Goal: Task Accomplishment & Management: Manage account settings

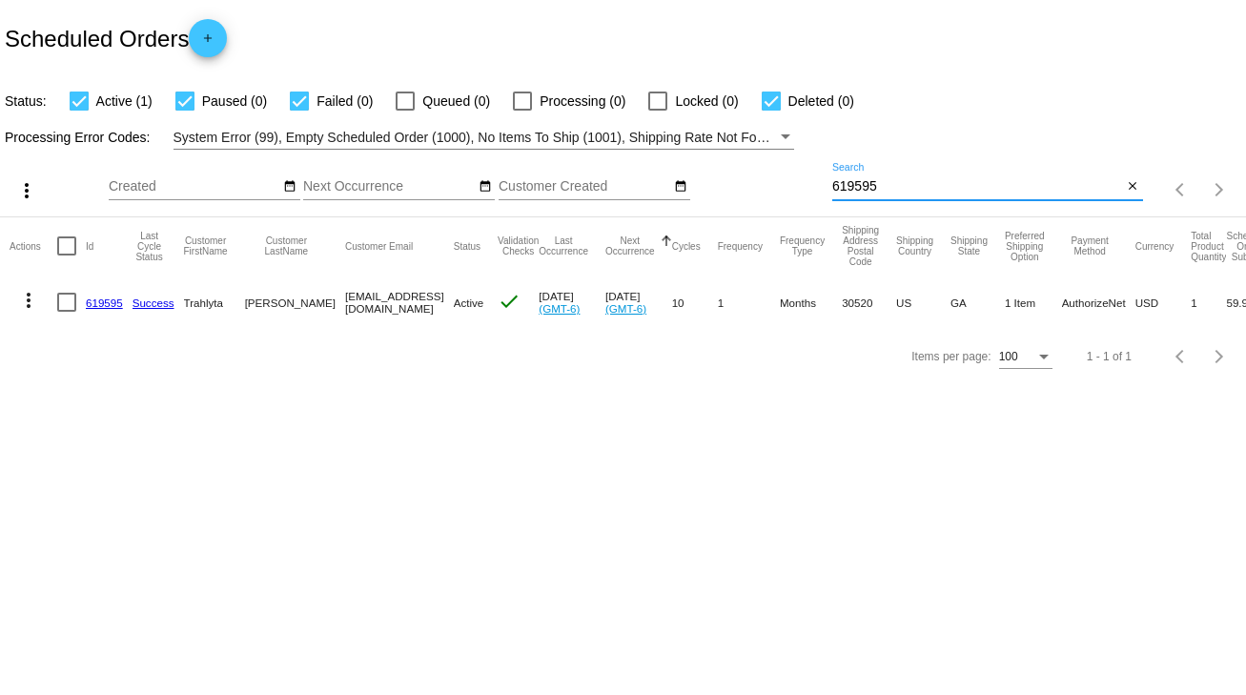
drag, startPoint x: 908, startPoint y: 178, endPoint x: 774, endPoint y: 183, distance: 133.6
click at [774, 183] on div "more_vert Sep Jan Feb Mar [DATE]" at bounding box center [623, 184] width 1246 height 68
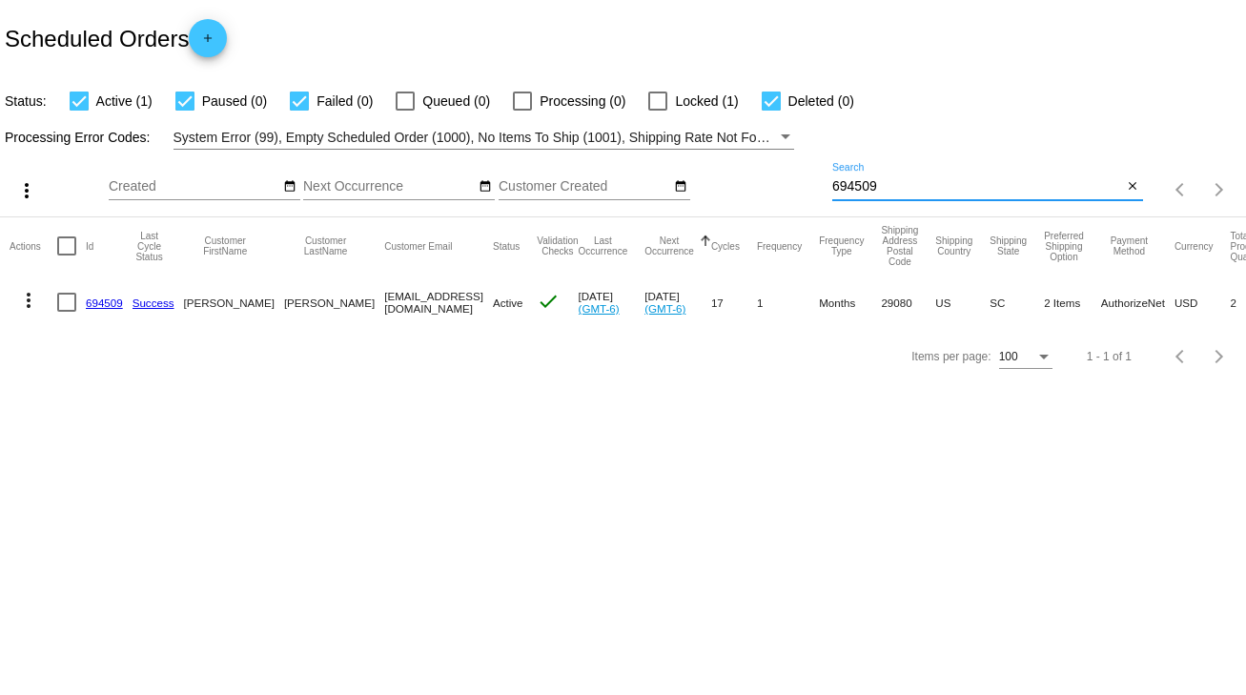
type input "694509"
click at [92, 302] on link "694509" at bounding box center [104, 303] width 37 height 12
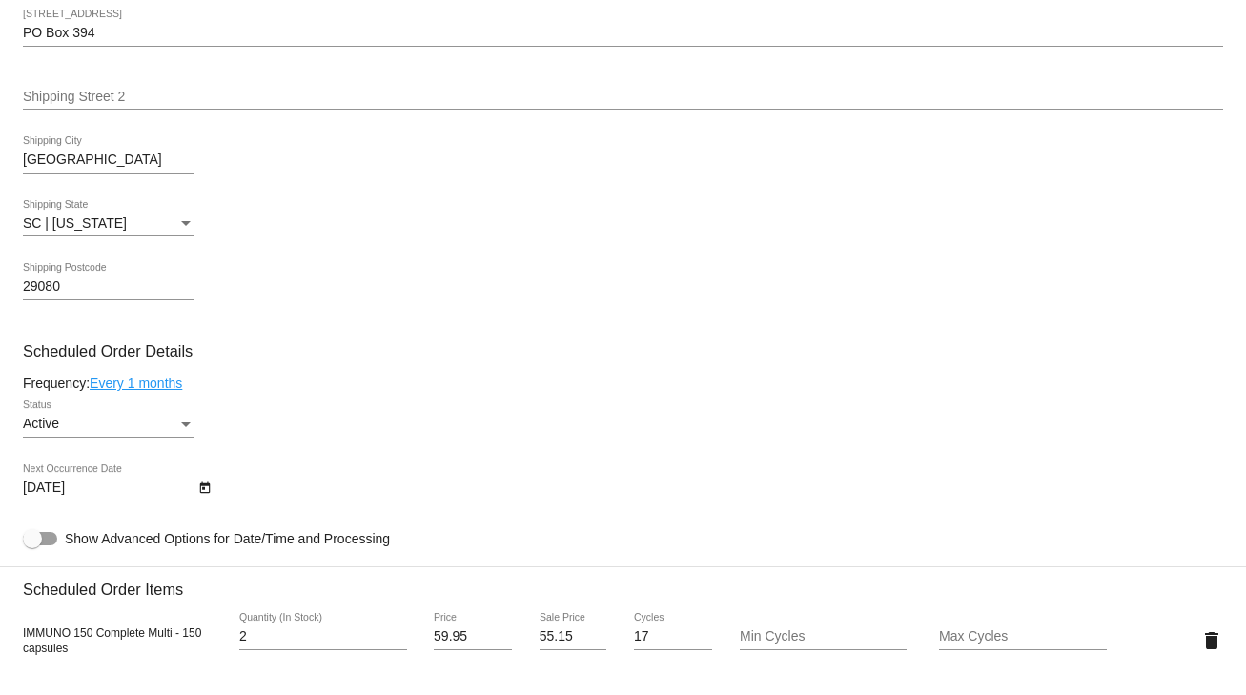
scroll to position [839, 0]
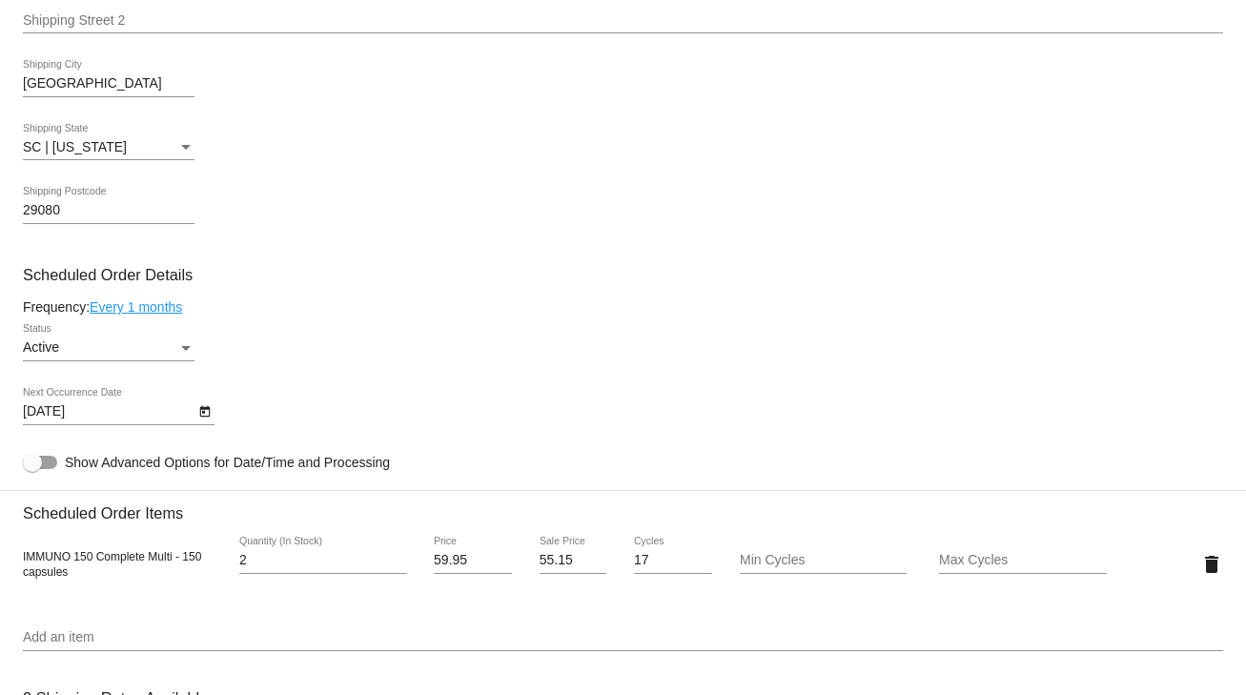
click at [200, 417] on icon "Open calendar" at bounding box center [204, 411] width 10 height 11
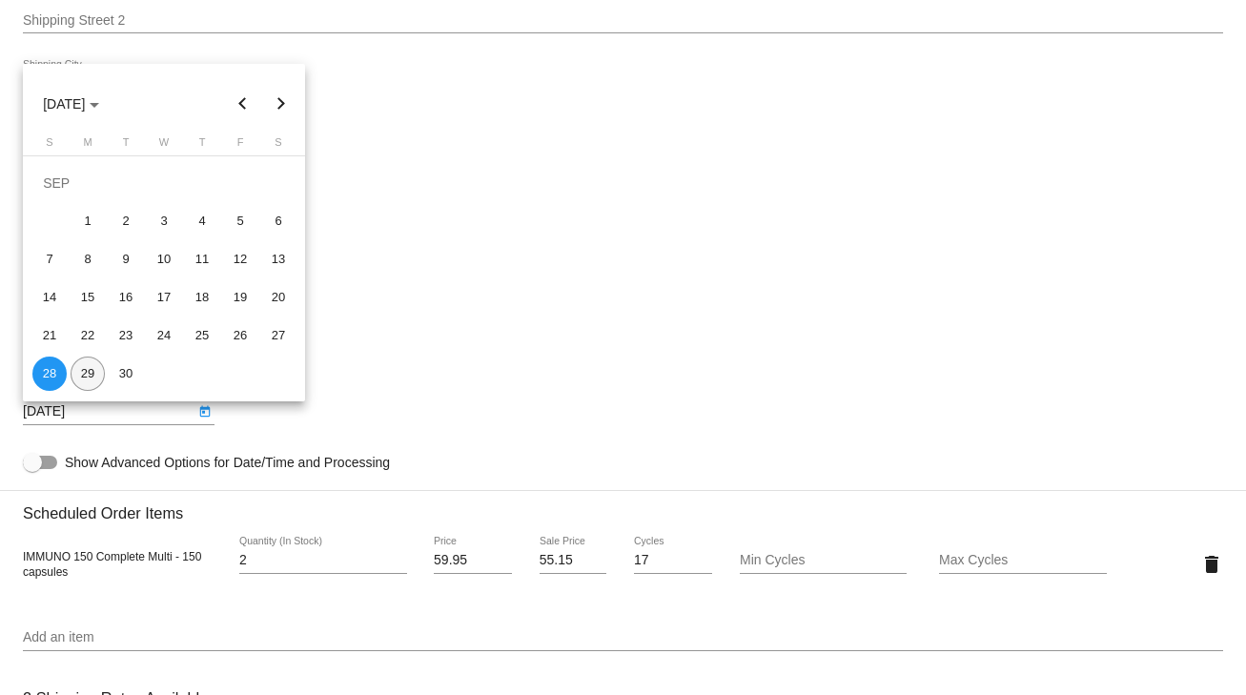
click at [95, 374] on div "29" at bounding box center [88, 374] width 34 height 34
type input "[DATE]"
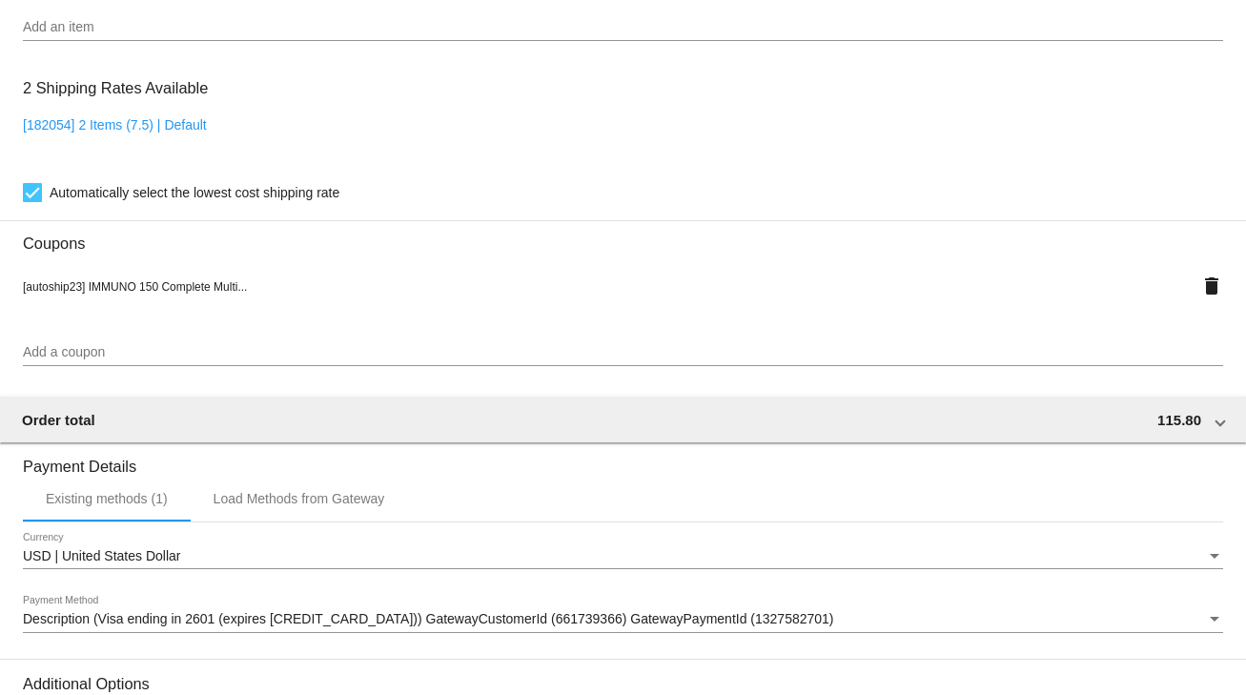
scroll to position [1689, 0]
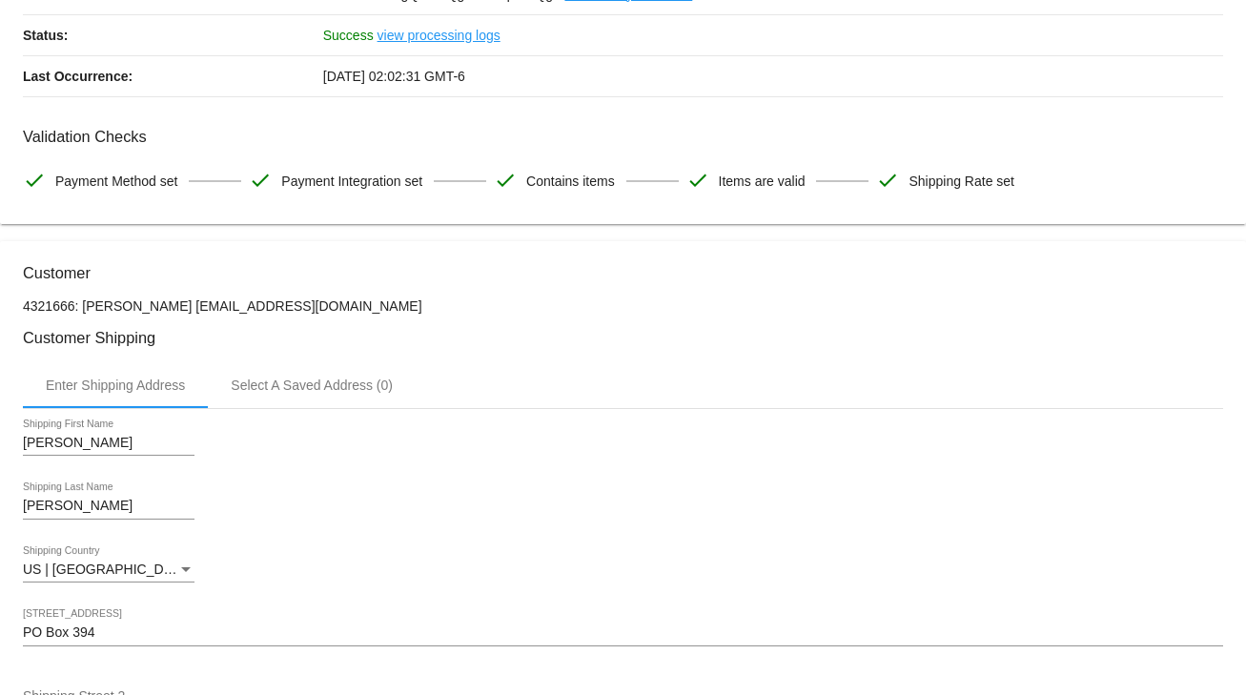
scroll to position [0, 0]
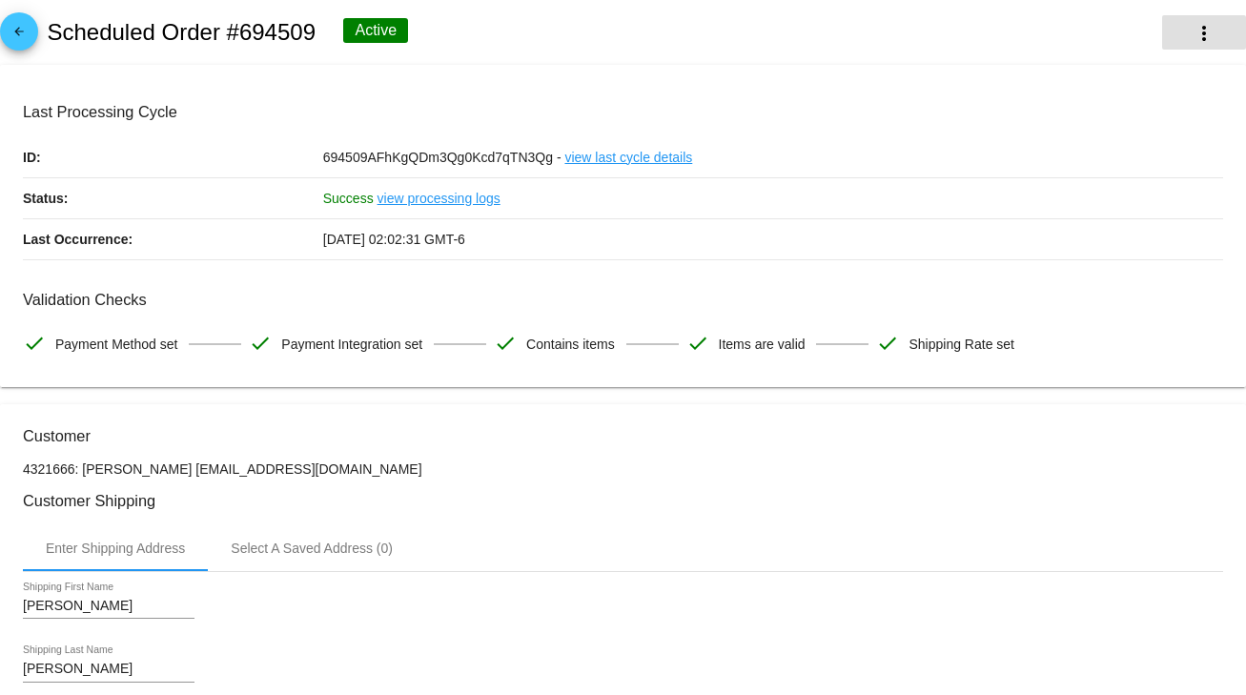
click at [1193, 36] on mat-icon "more_vert" at bounding box center [1204, 33] width 23 height 23
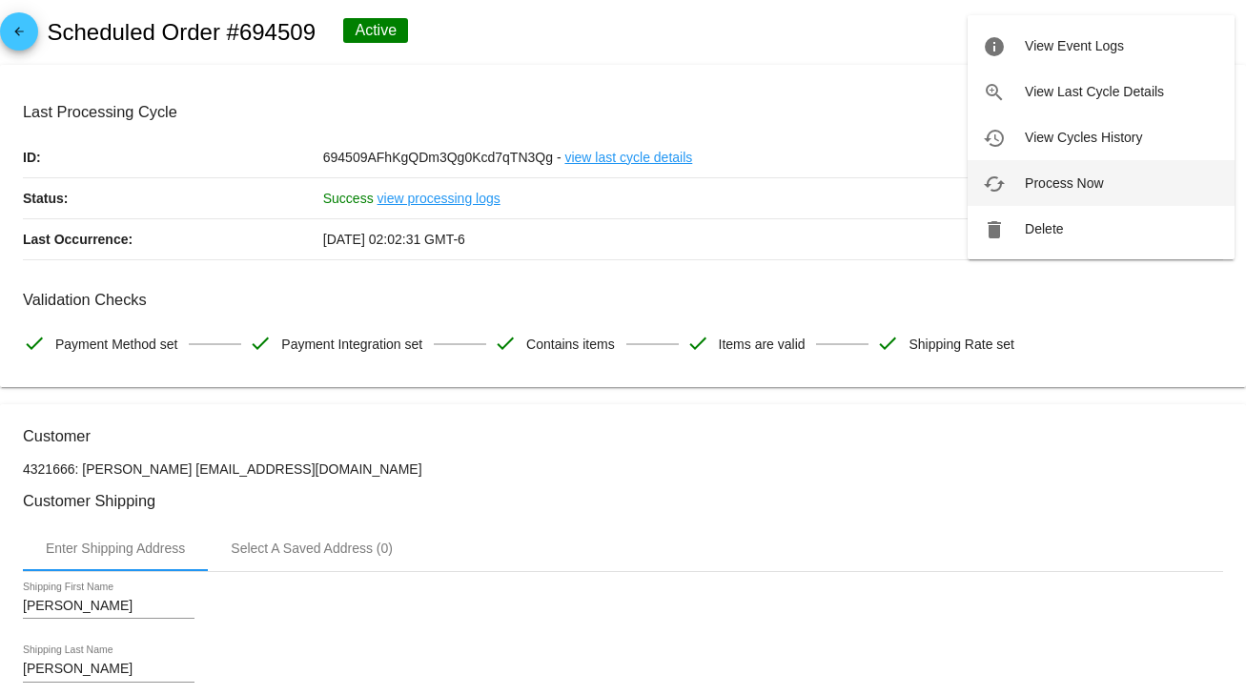
click at [1071, 186] on span "Process Now" at bounding box center [1064, 182] width 78 height 15
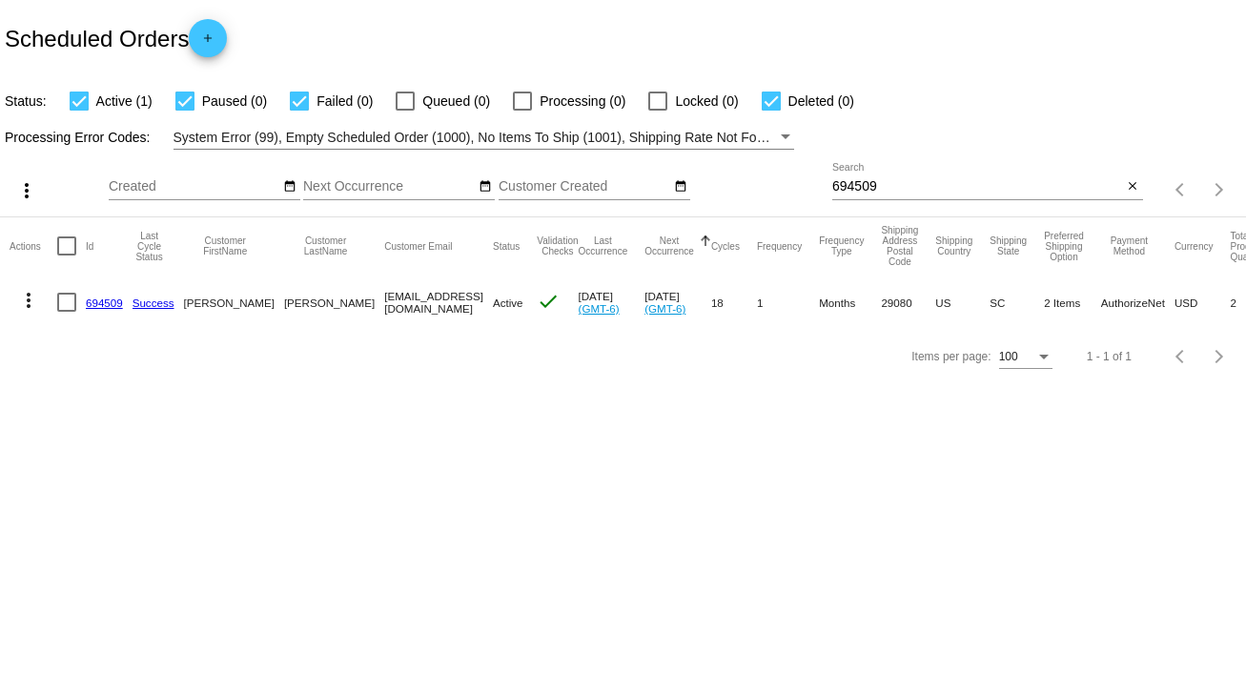
drag, startPoint x: 905, startPoint y: 176, endPoint x: 807, endPoint y: 198, distance: 100.6
click at [807, 198] on div "more_vert Sep Jan Feb Mar [DATE]" at bounding box center [623, 184] width 1246 height 68
drag, startPoint x: 888, startPoint y: 185, endPoint x: 806, endPoint y: 187, distance: 82.0
click at [806, 187] on div "more_vert Sep Jan Feb Mar [DATE]" at bounding box center [623, 184] width 1246 height 68
type input "838706"
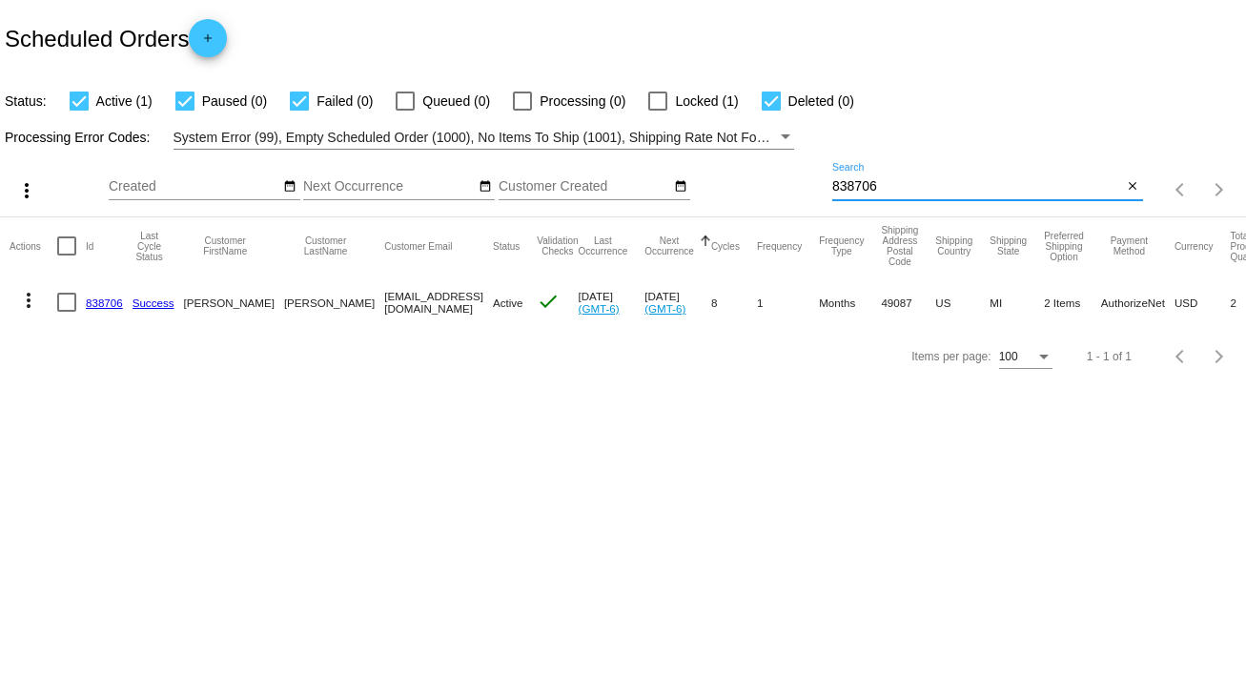
click at [113, 300] on link "838706" at bounding box center [104, 303] width 37 height 12
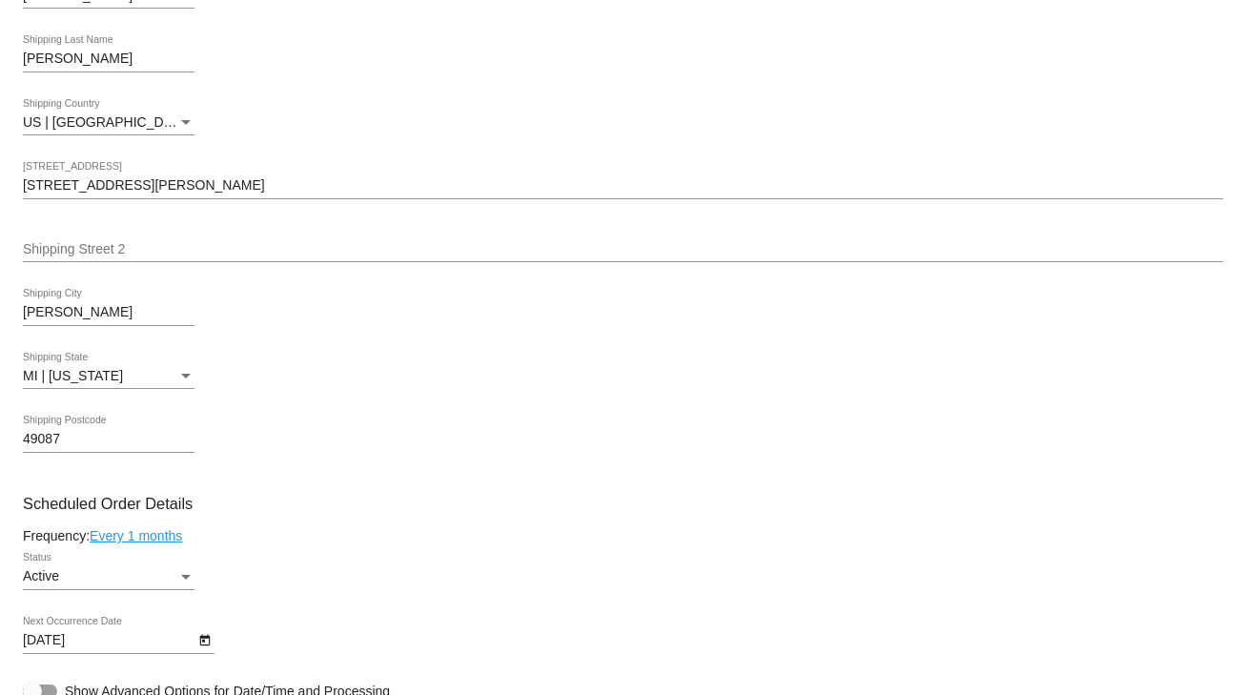
scroll to position [992, 0]
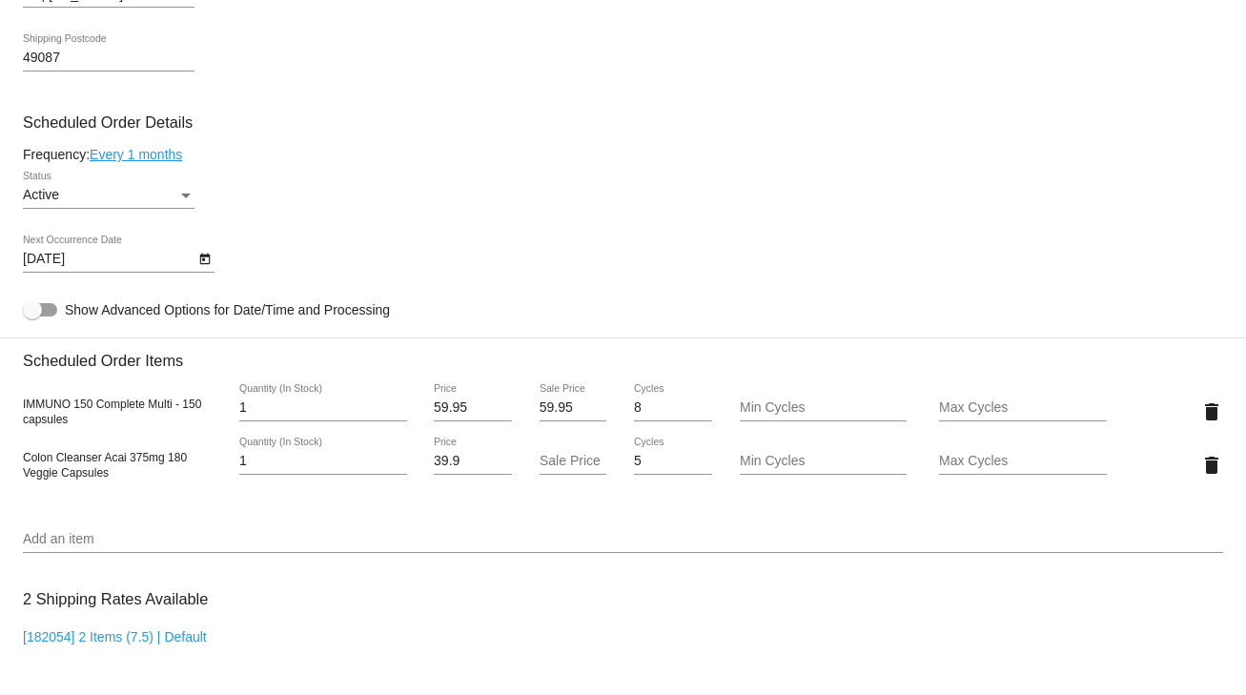
click at [183, 196] on div "Status" at bounding box center [186, 196] width 10 height 5
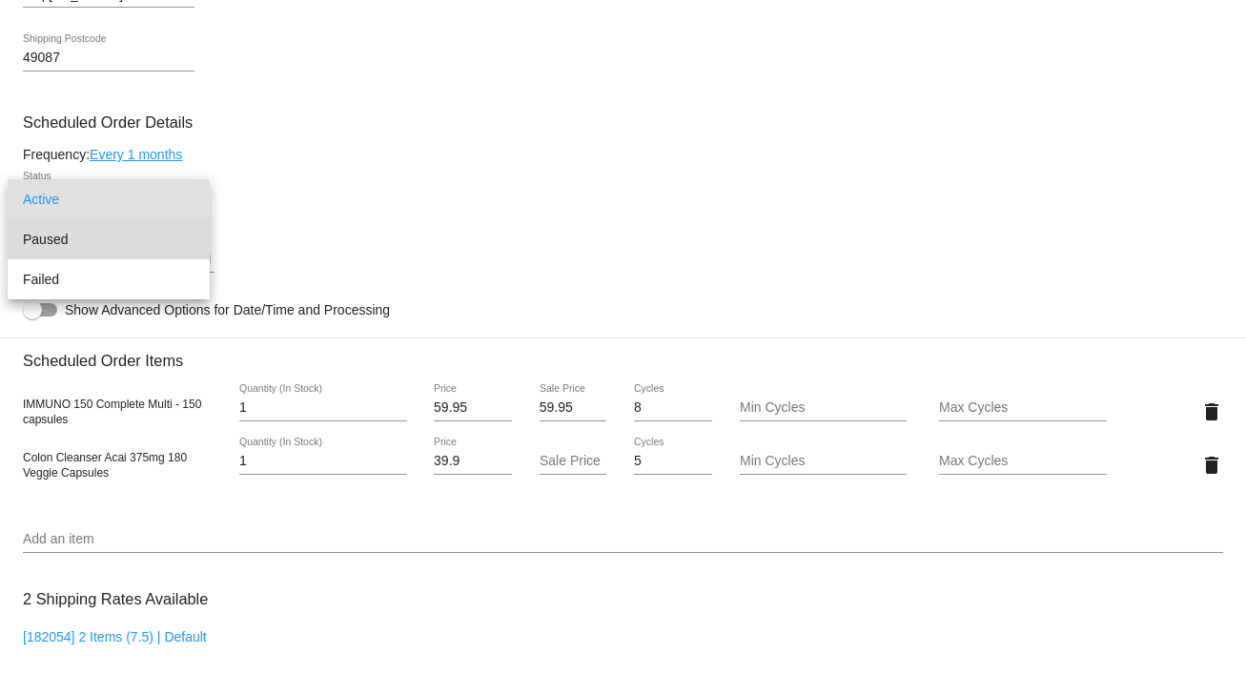
click at [63, 233] on span "Paused" at bounding box center [109, 239] width 172 height 40
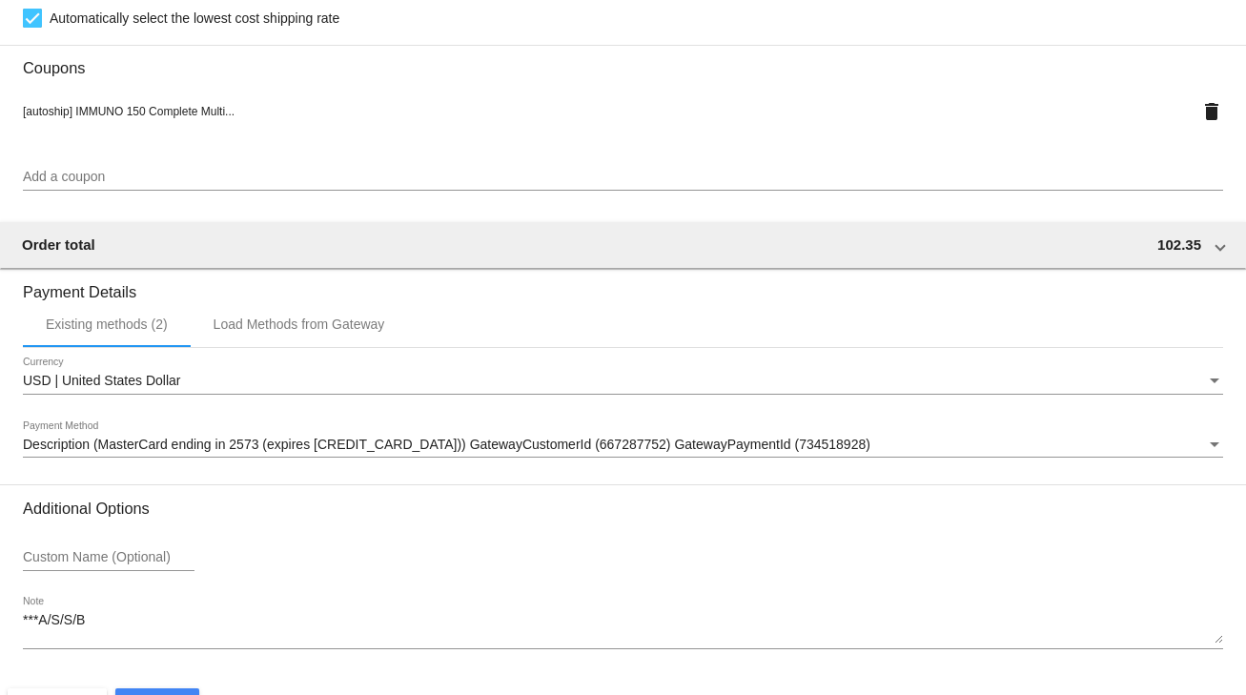
scroll to position [1743, 0]
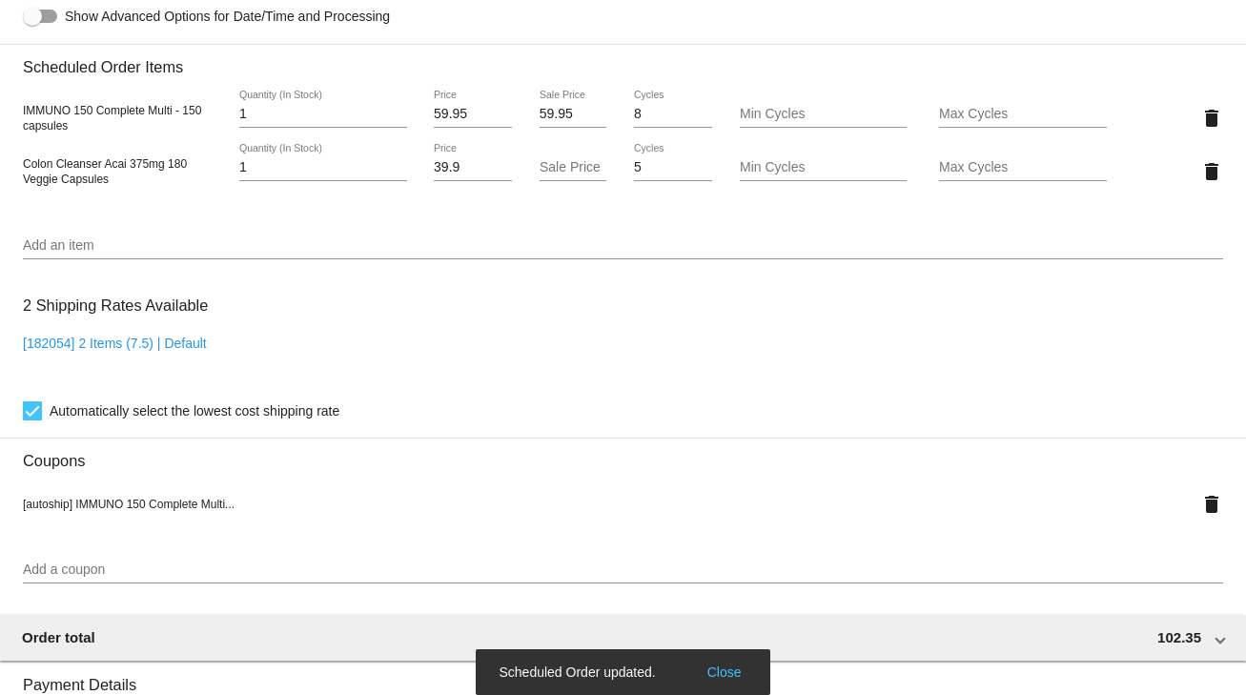
scroll to position [1209, 0]
